Goal: Information Seeking & Learning: Learn about a topic

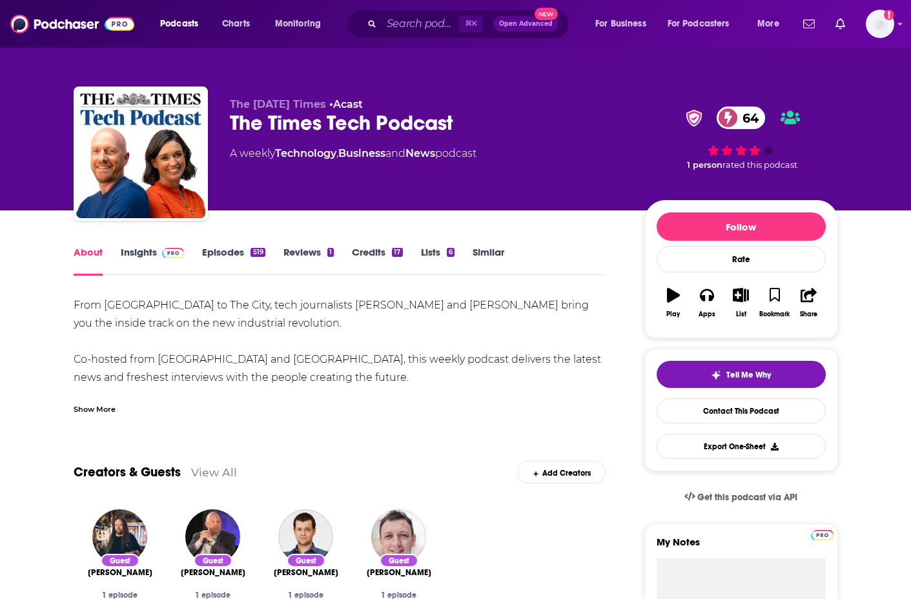
click at [162, 254] on img at bounding box center [173, 253] width 23 height 10
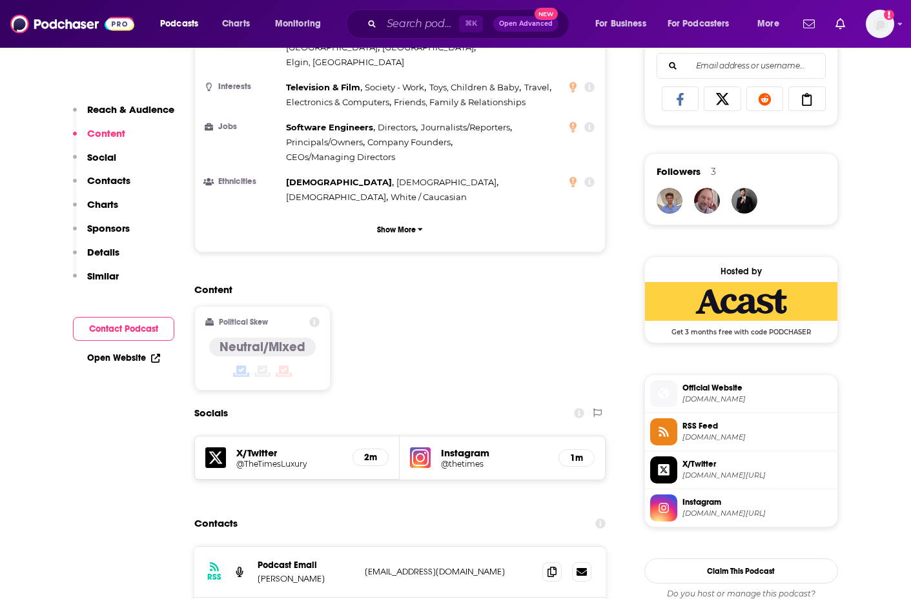
scroll to position [1116, 0]
